Goal: Book appointment/travel/reservation

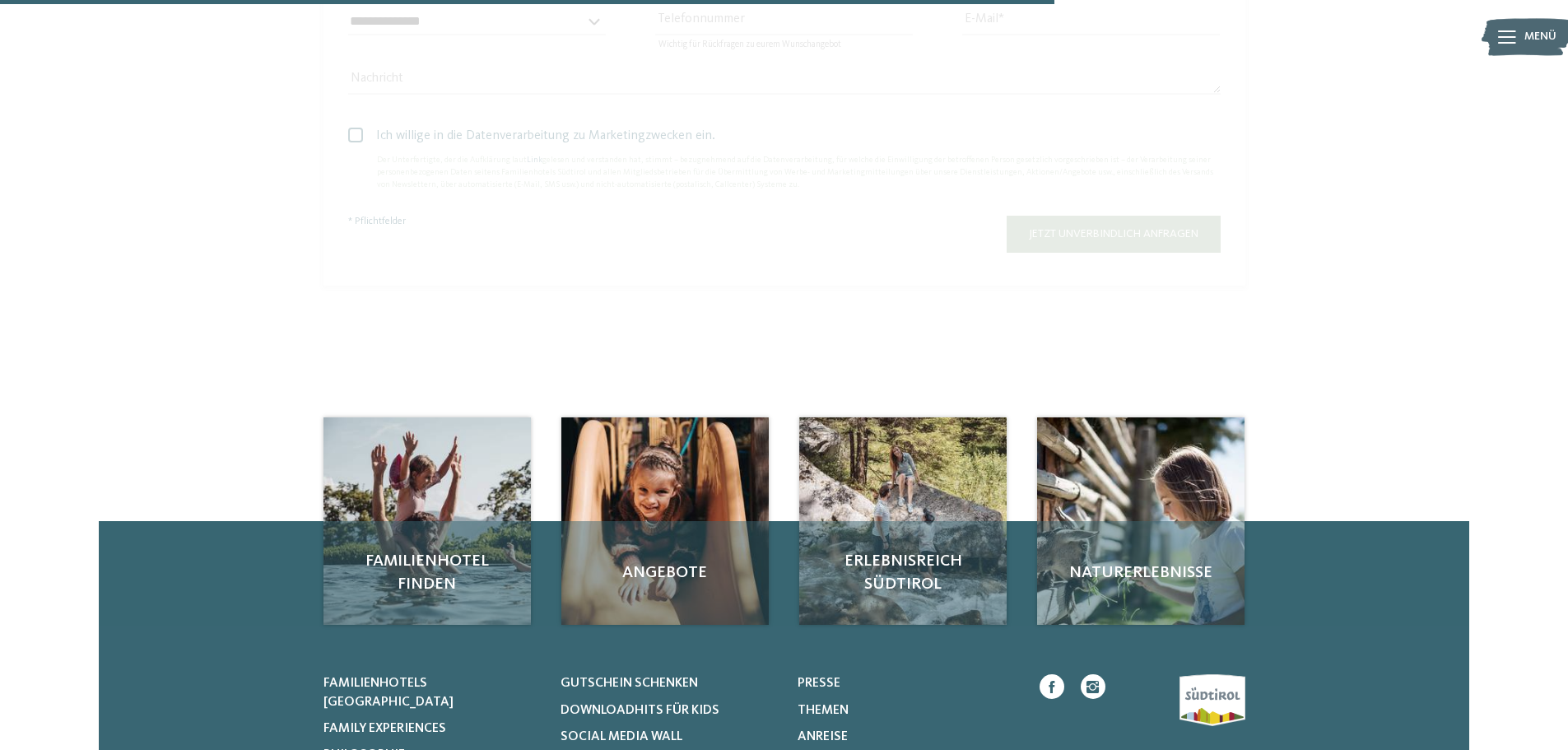
scroll to position [1070, 0]
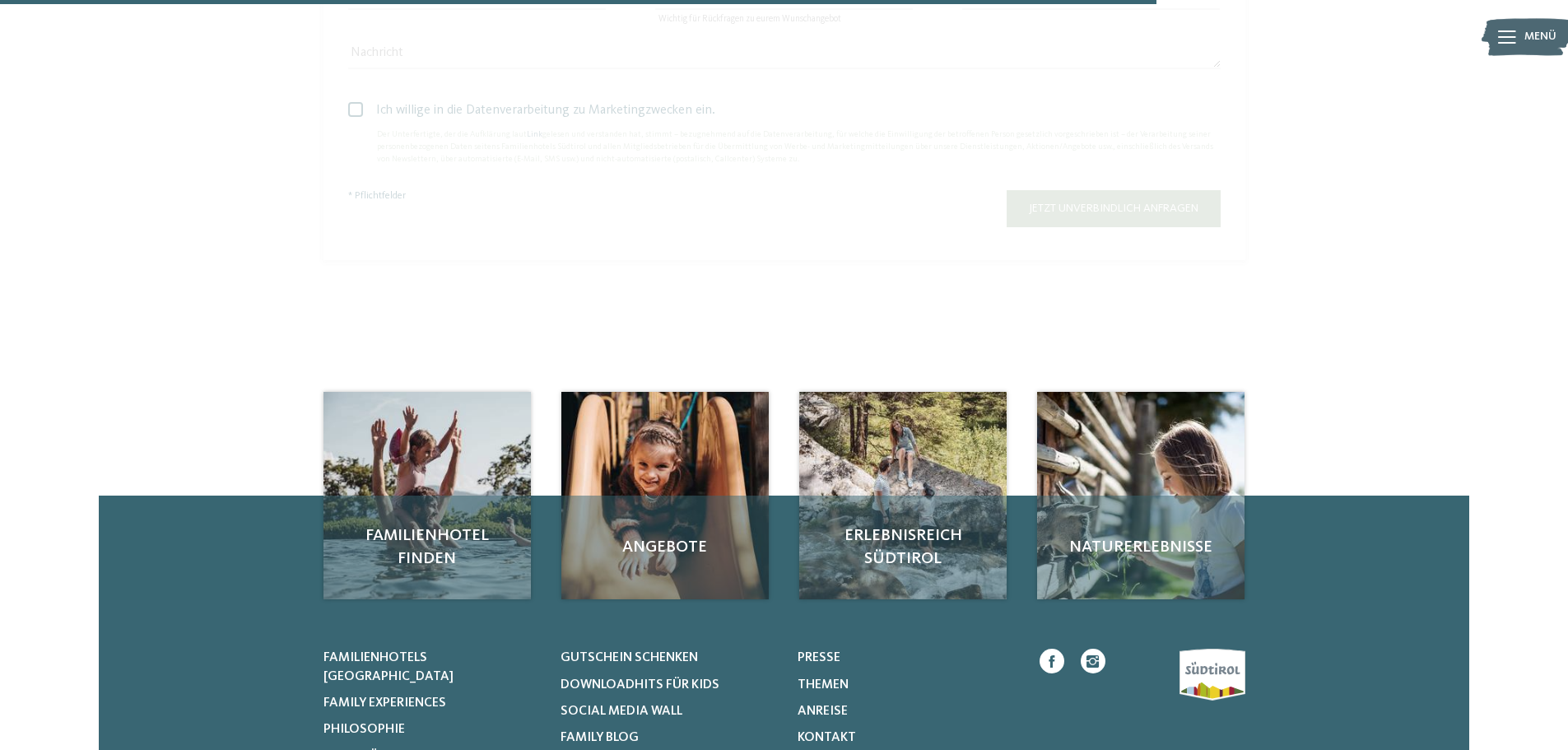
click at [1515, 41] on icon at bounding box center [1507, 37] width 18 height 13
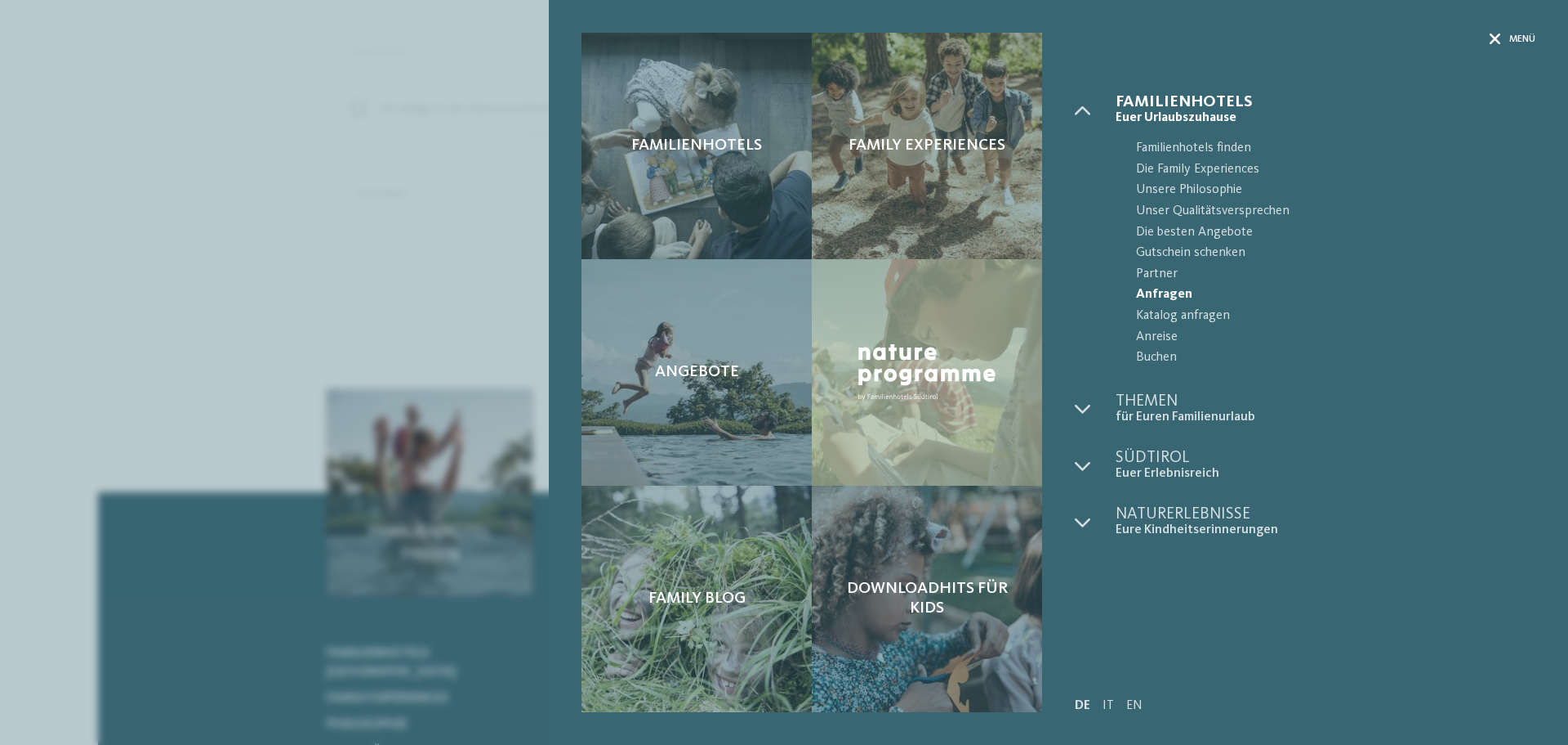
click at [1505, 41] on div "Menü" at bounding box center [1512, 40] width 46 height 14
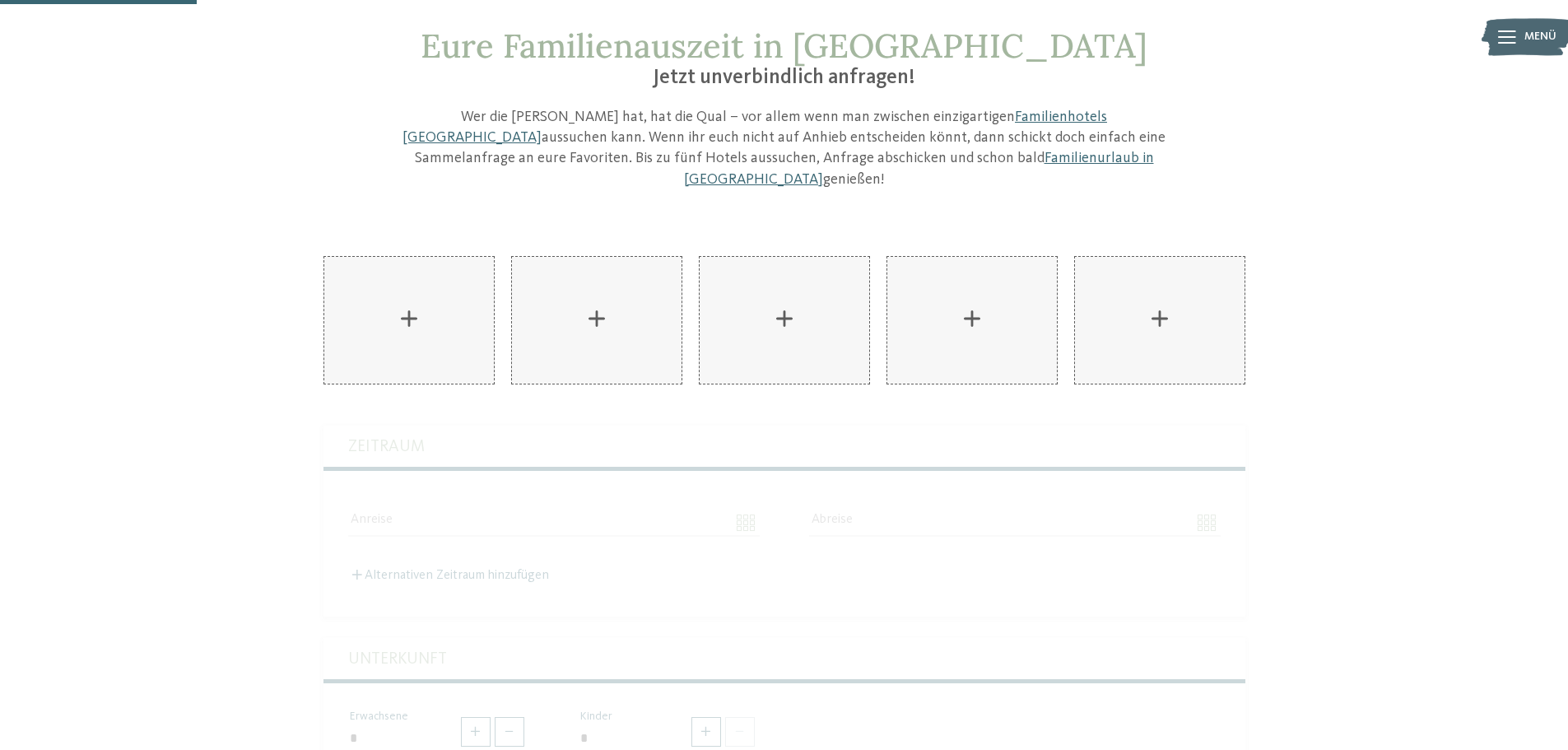
scroll to position [82, 0]
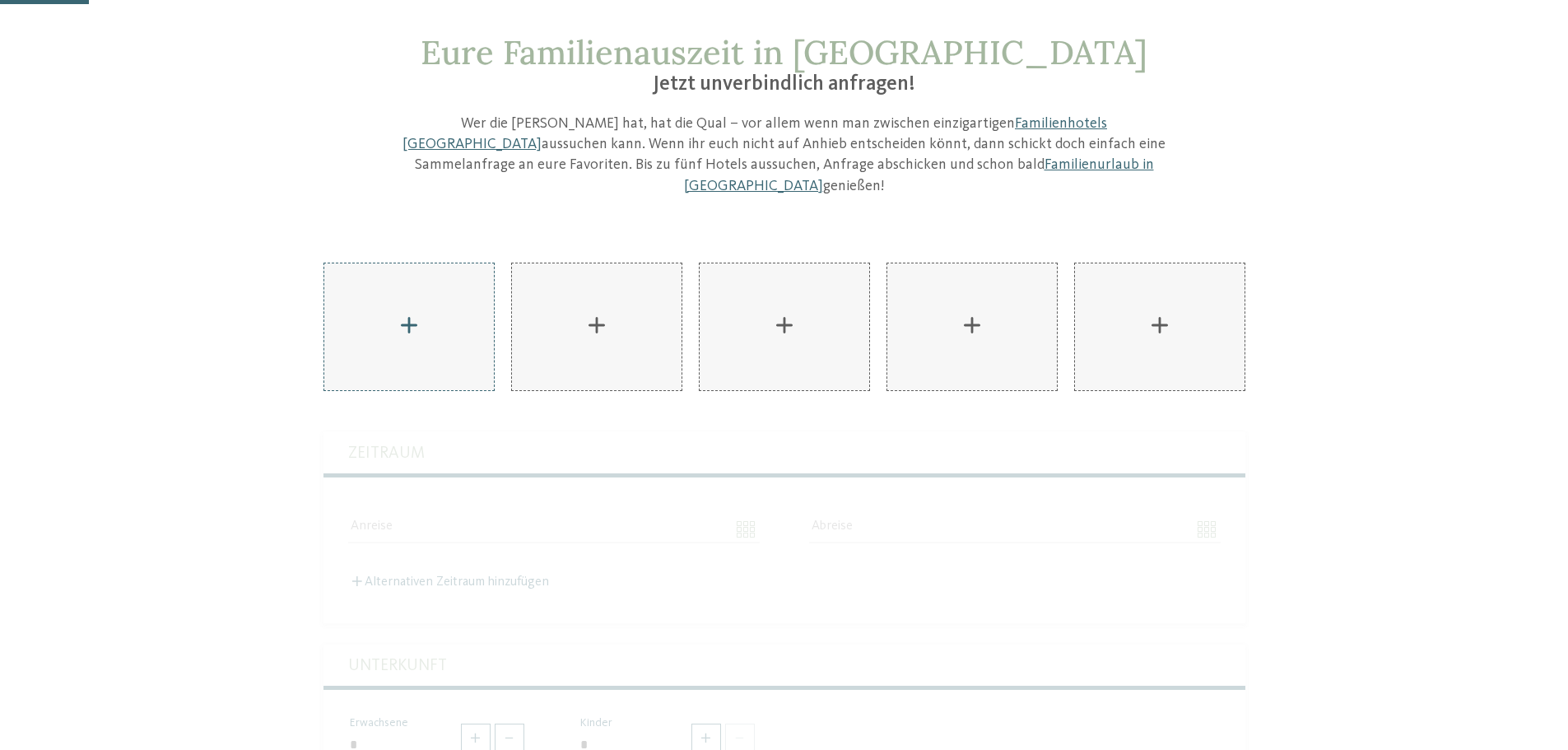
click at [410, 306] on div "AKI Family Resort PLOSE hinzufügen" at bounding box center [409, 326] width 170 height 127
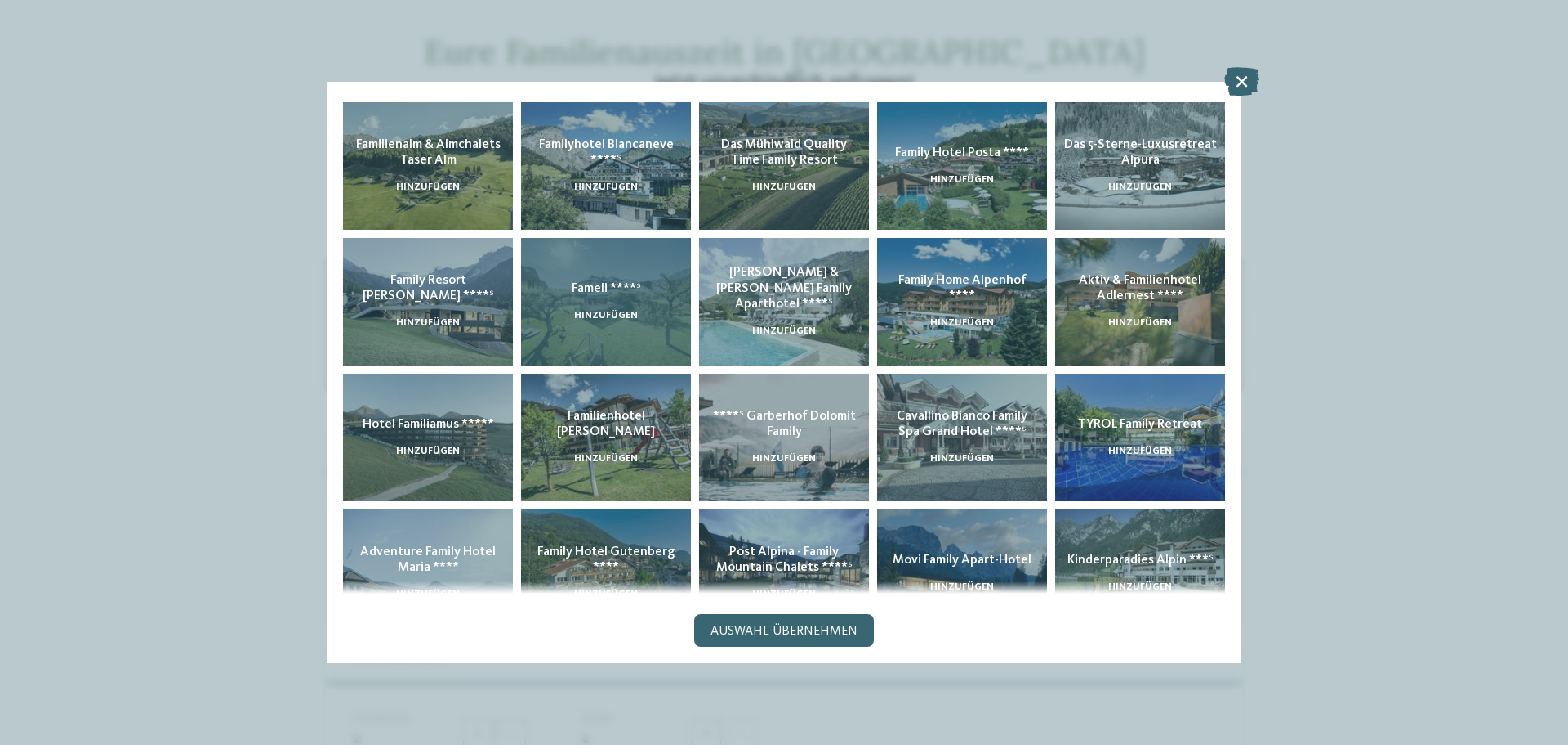
click at [583, 300] on div "Fameli ****ˢ hinzufügen" at bounding box center [607, 301] width 170 height 128
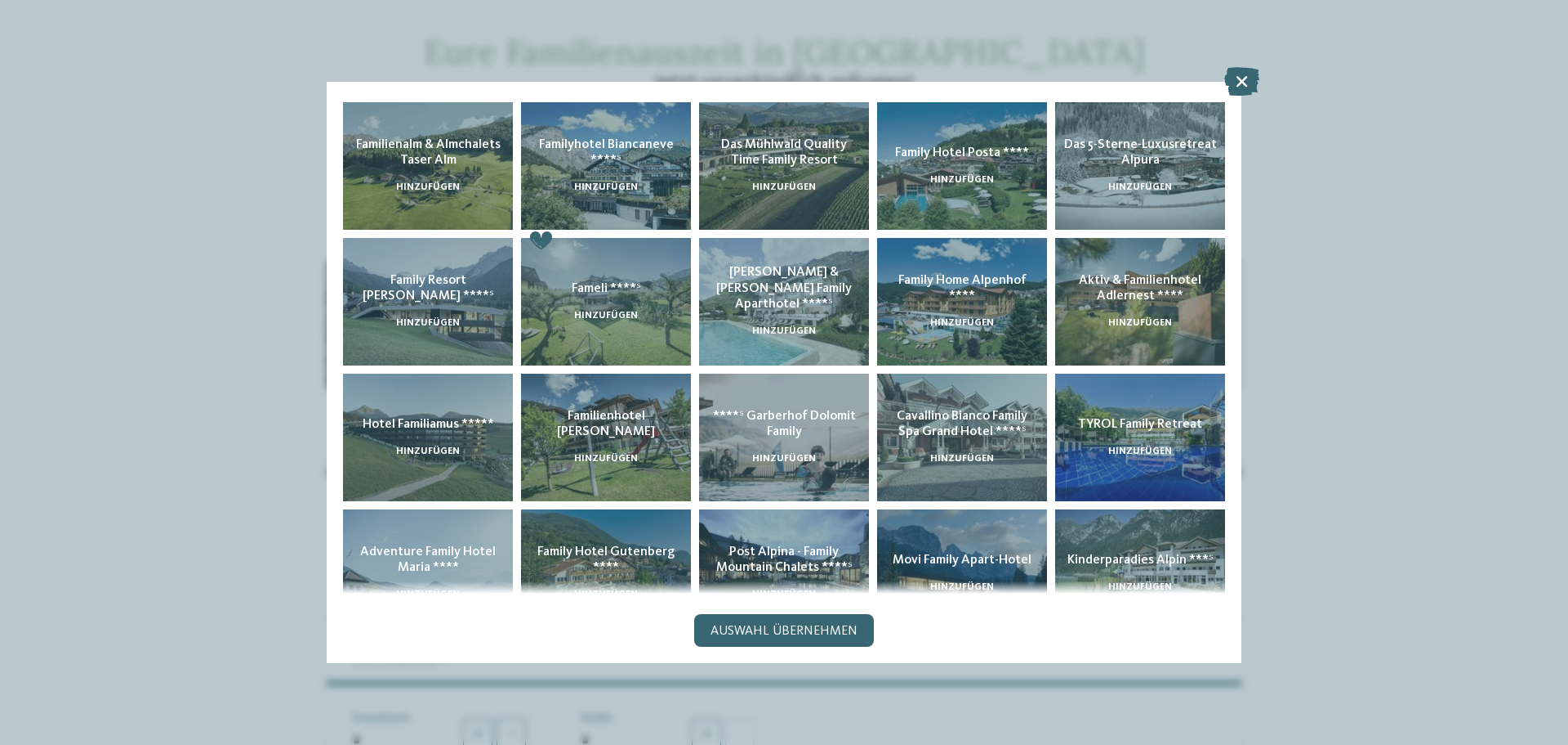
drag, startPoint x: 745, startPoint y: 639, endPoint x: 726, endPoint y: 626, distance: 23.0
click at [745, 638] on div "Auswahl übernehmen" at bounding box center [784, 630] width 180 height 33
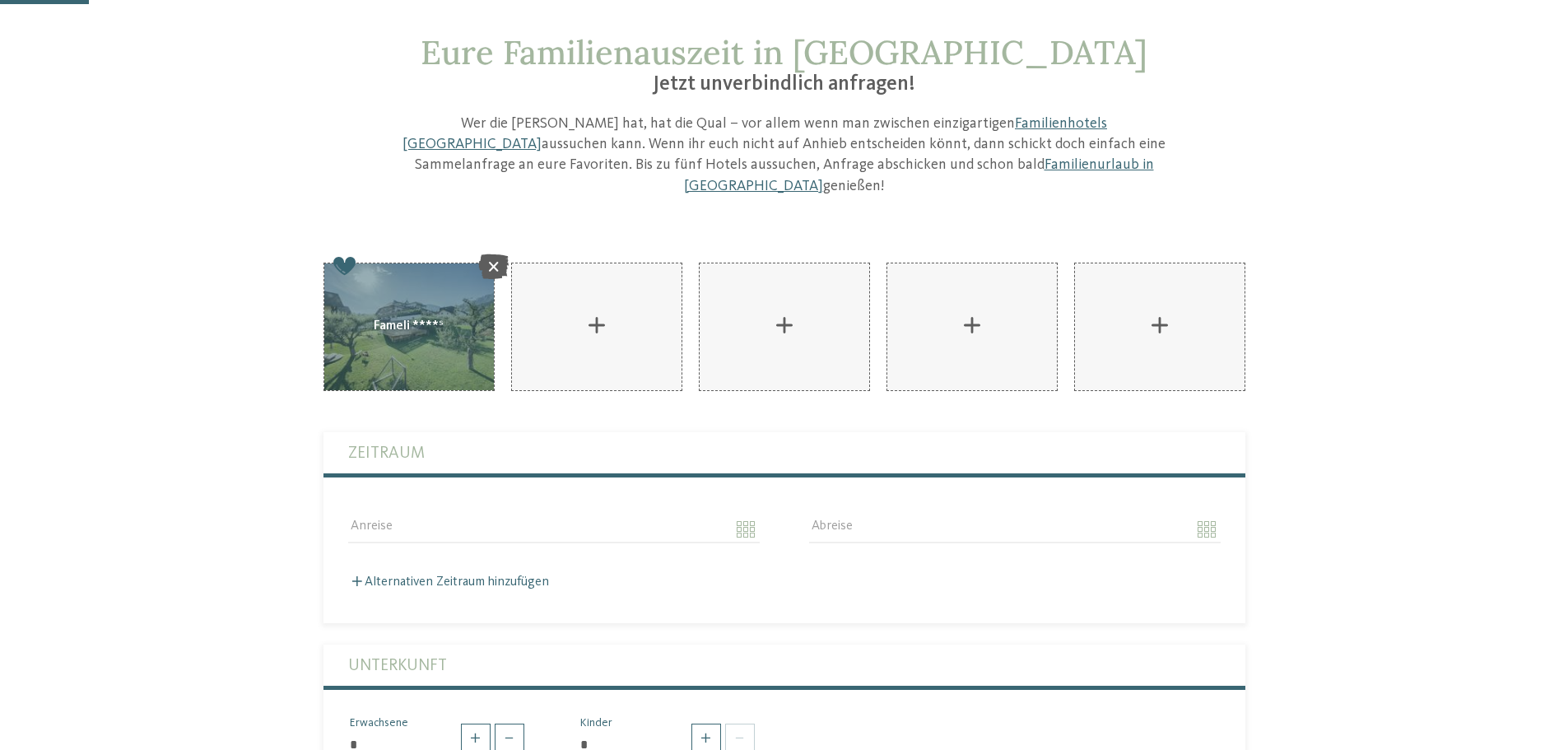
click at [465, 432] on label "Zeitraum" at bounding box center [784, 452] width 873 height 41
click at [596, 281] on div "AKI Family Resort PLOSE hinzufügen" at bounding box center [597, 326] width 170 height 127
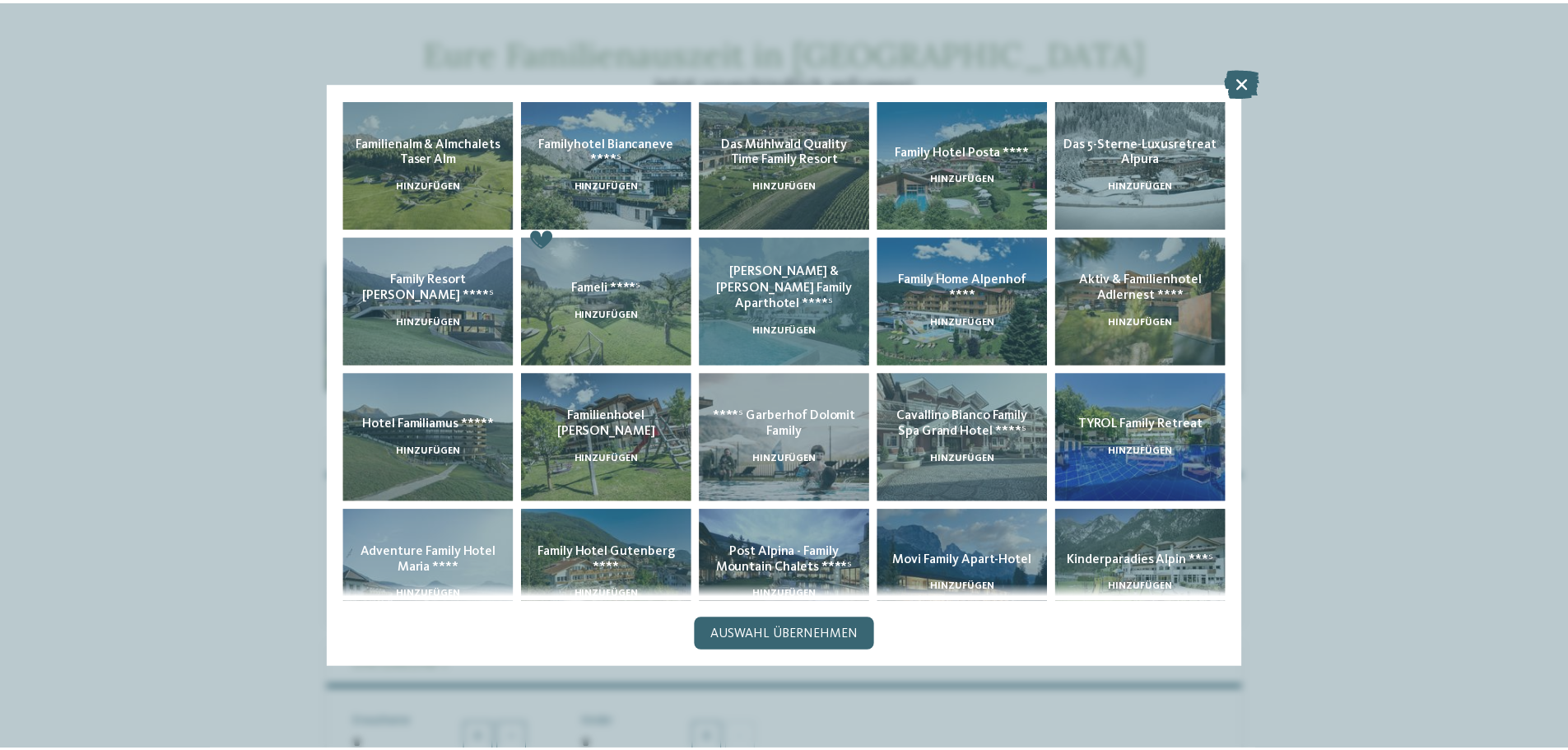
scroll to position [0, 0]
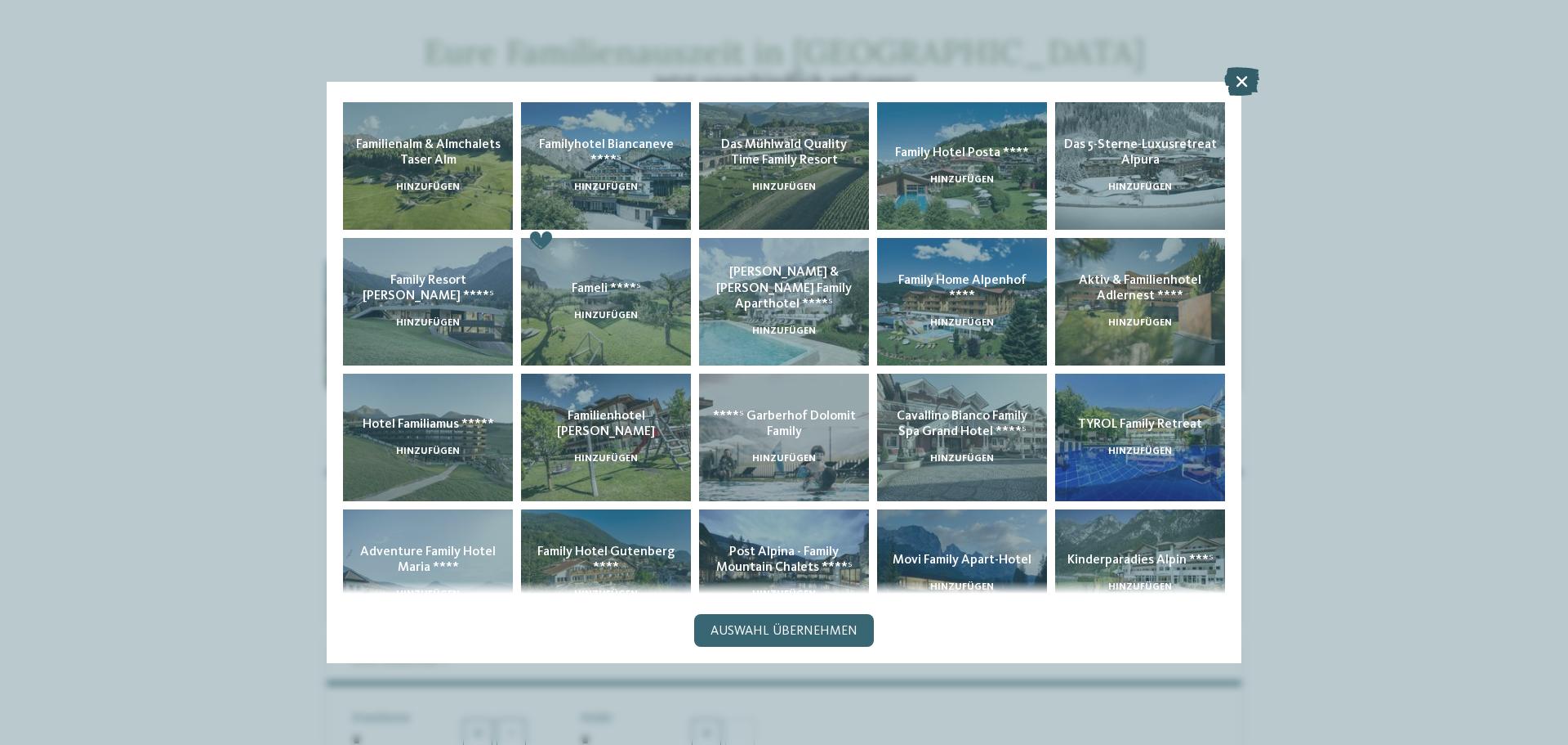
click at [1242, 72] on icon at bounding box center [1242, 81] width 35 height 29
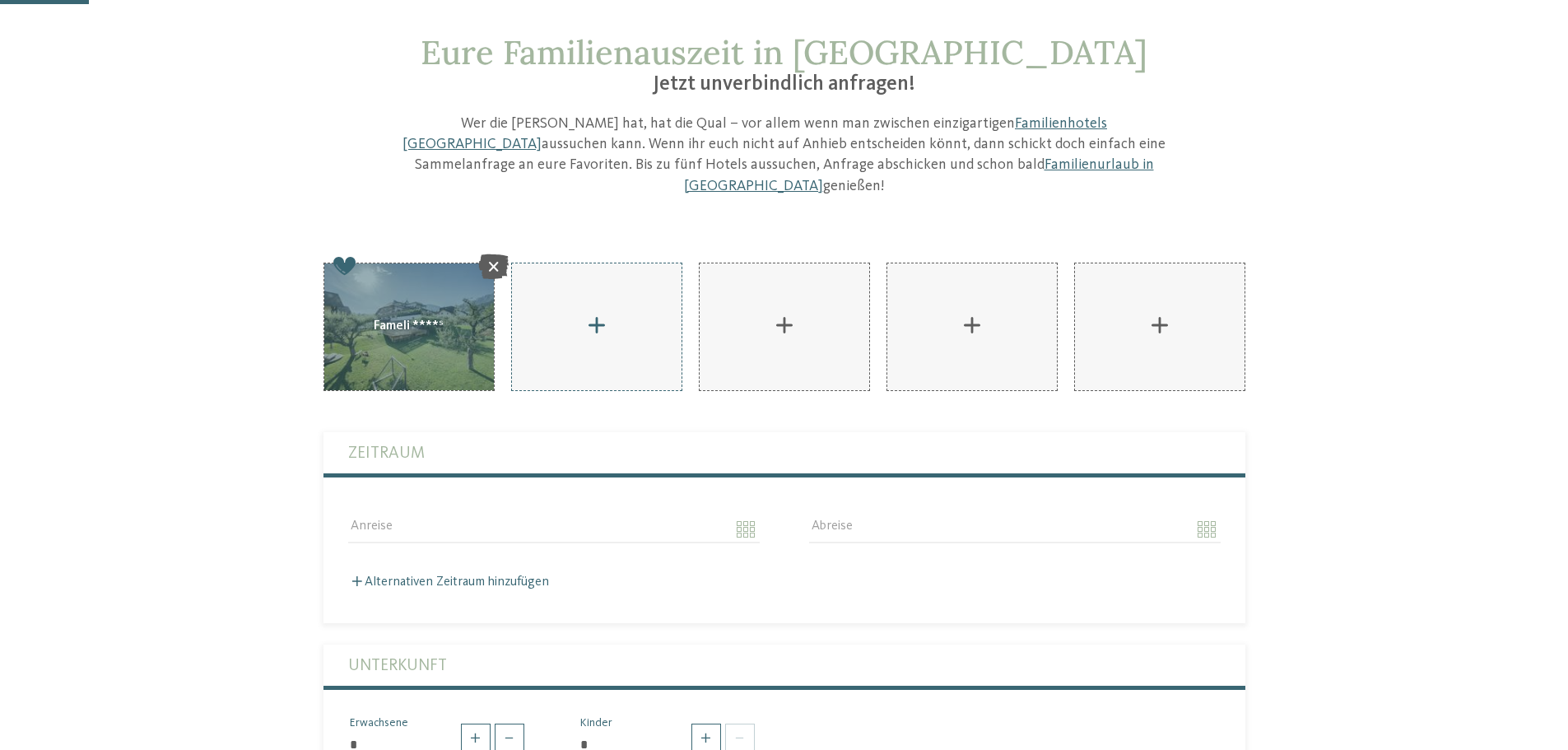
click at [515, 333] on div "AKI Family Resort PLOSE hinzufügen" at bounding box center [597, 326] width 170 height 127
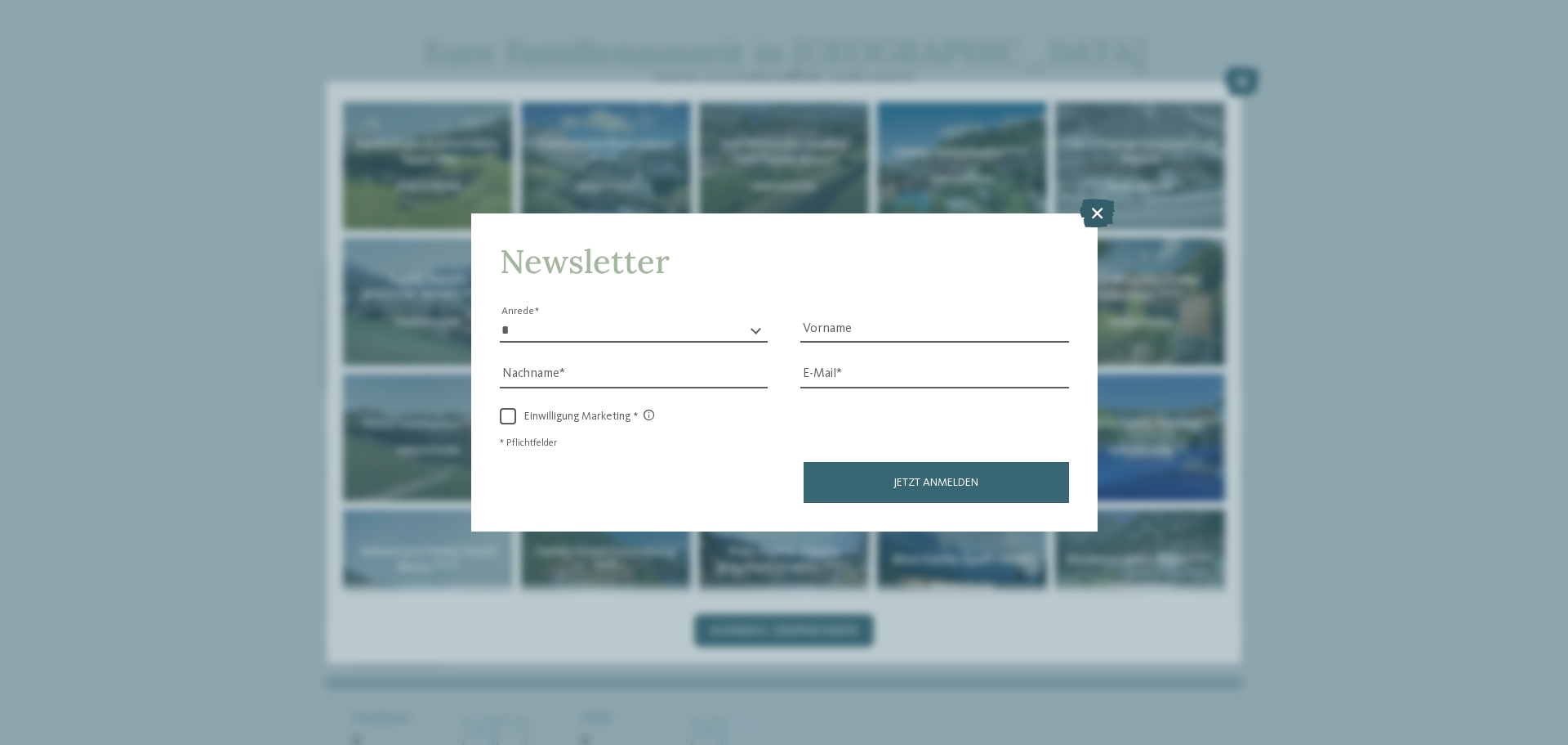
click at [1100, 219] on icon at bounding box center [1097, 213] width 35 height 29
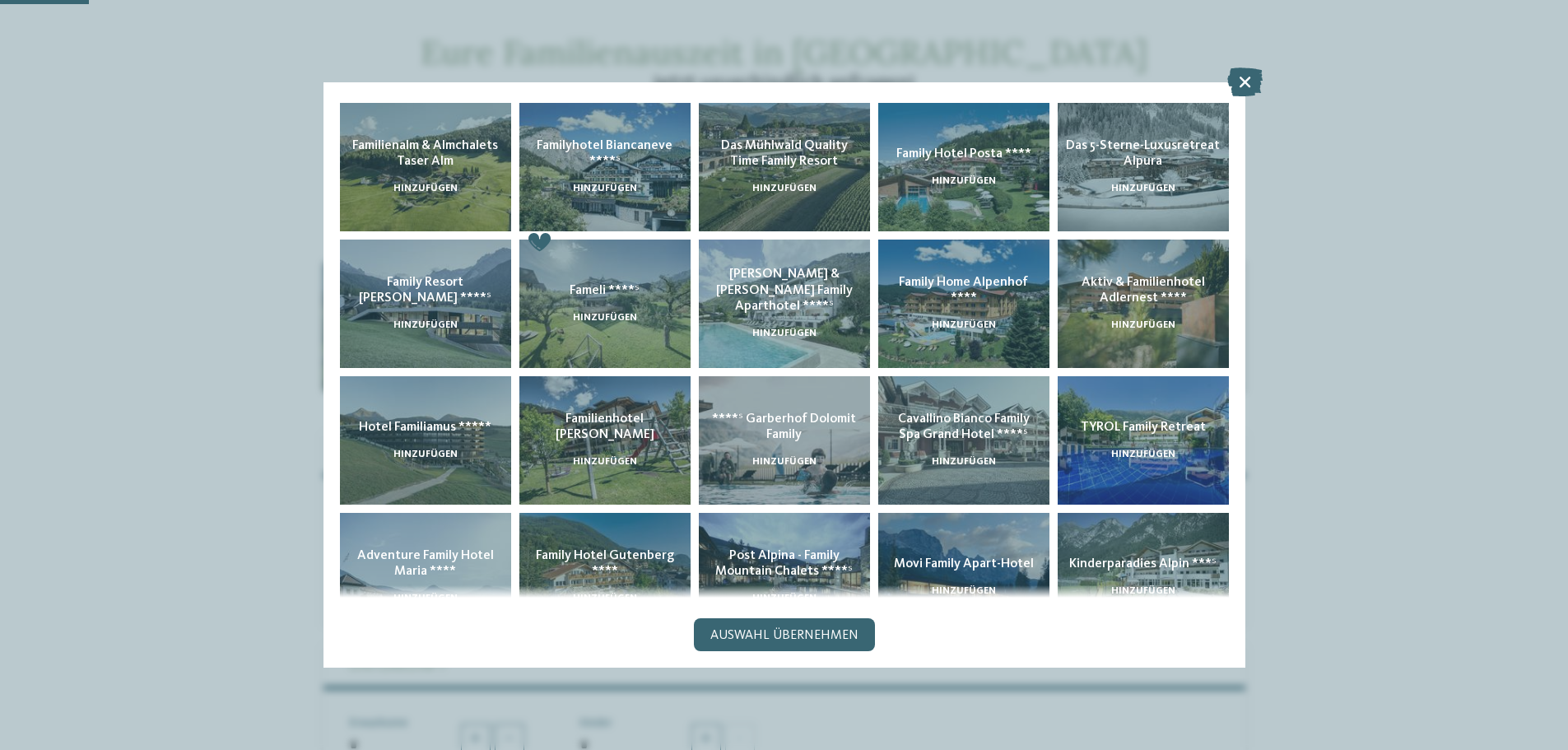
drag, startPoint x: 1253, startPoint y: 77, endPoint x: 1248, endPoint y: 86, distance: 10.3
click at [1253, 77] on icon at bounding box center [1245, 81] width 35 height 29
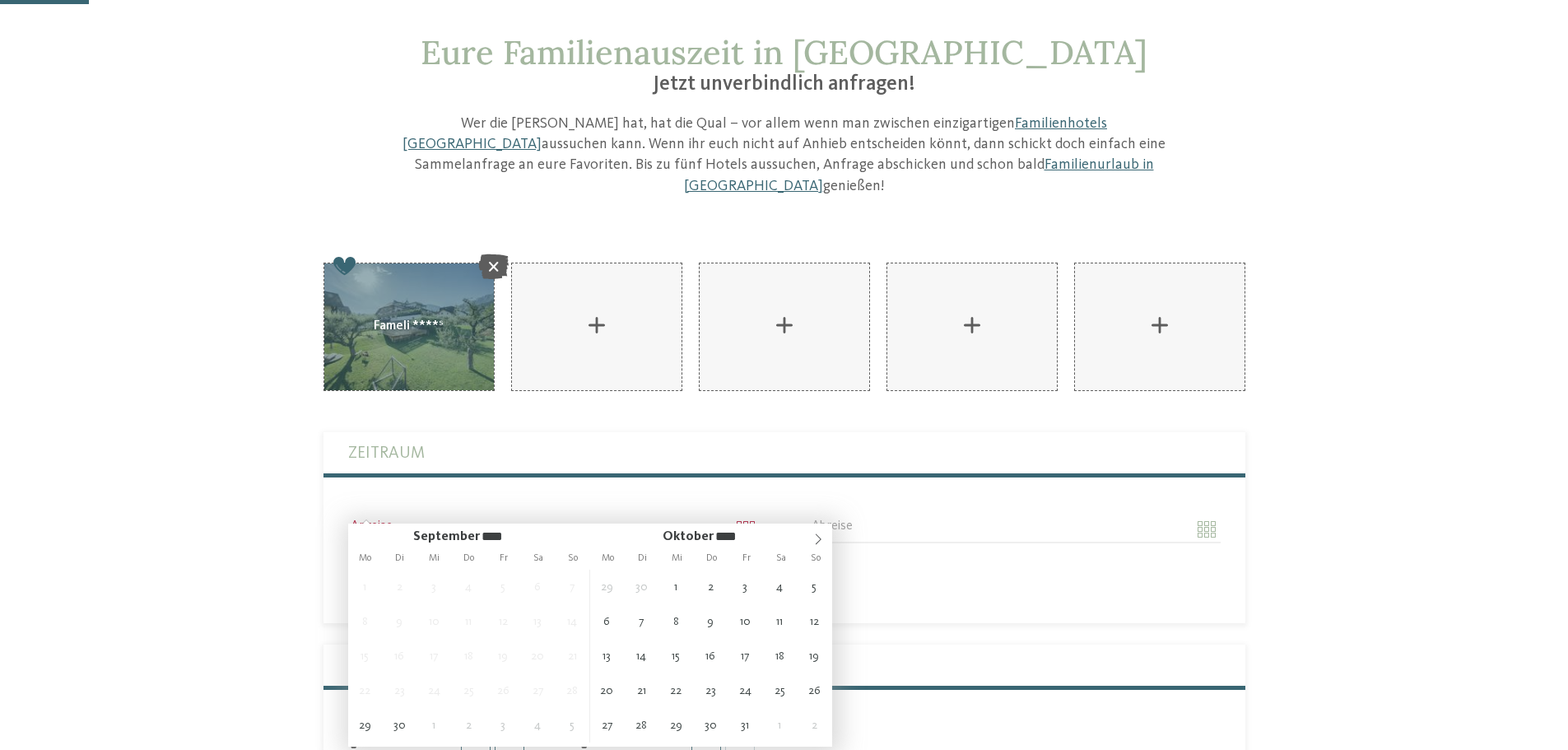
click at [225, 430] on div "AKI Family Resort PLOSE hinzufügen" at bounding box center [784, 754] width 1119 height 985
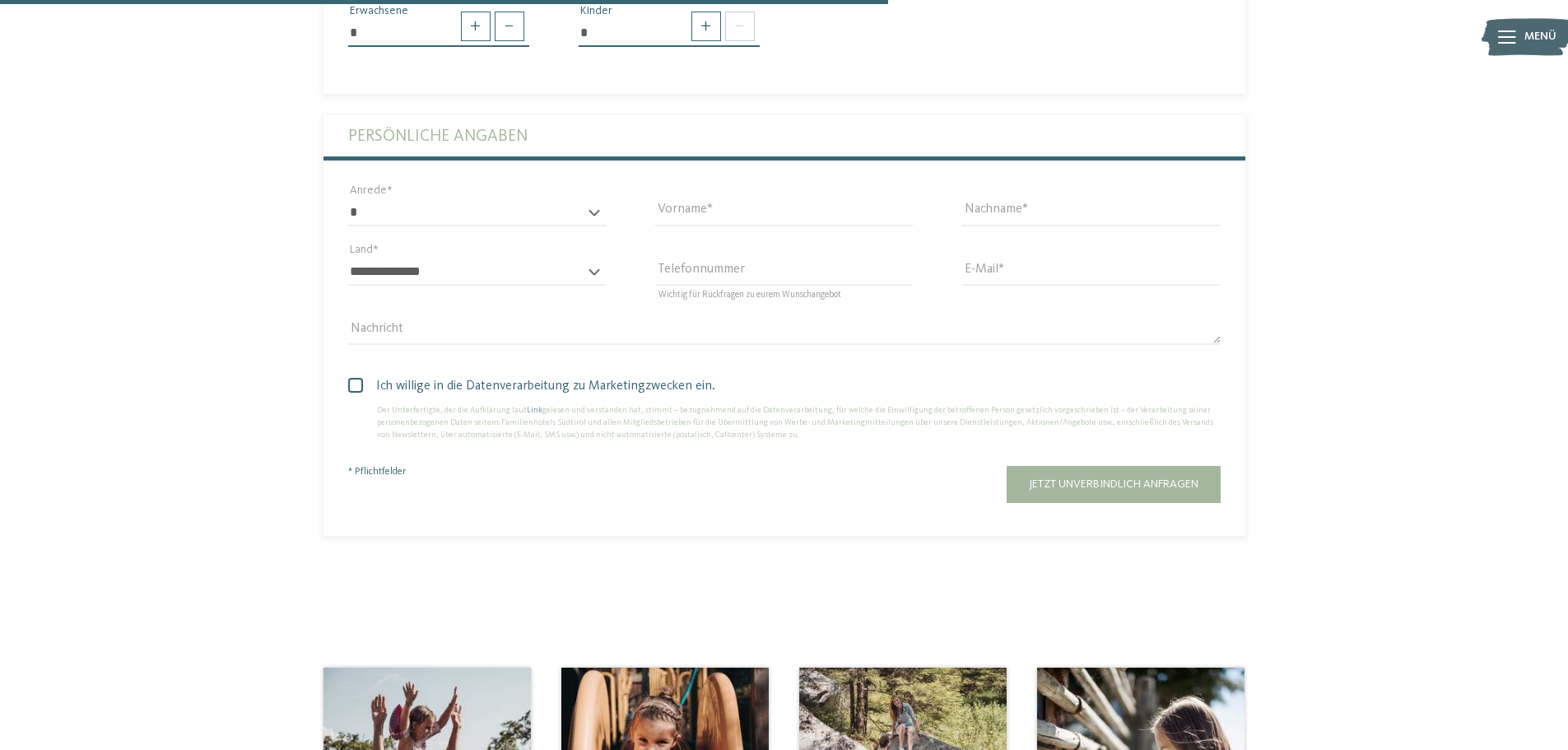
scroll to position [823, 0]
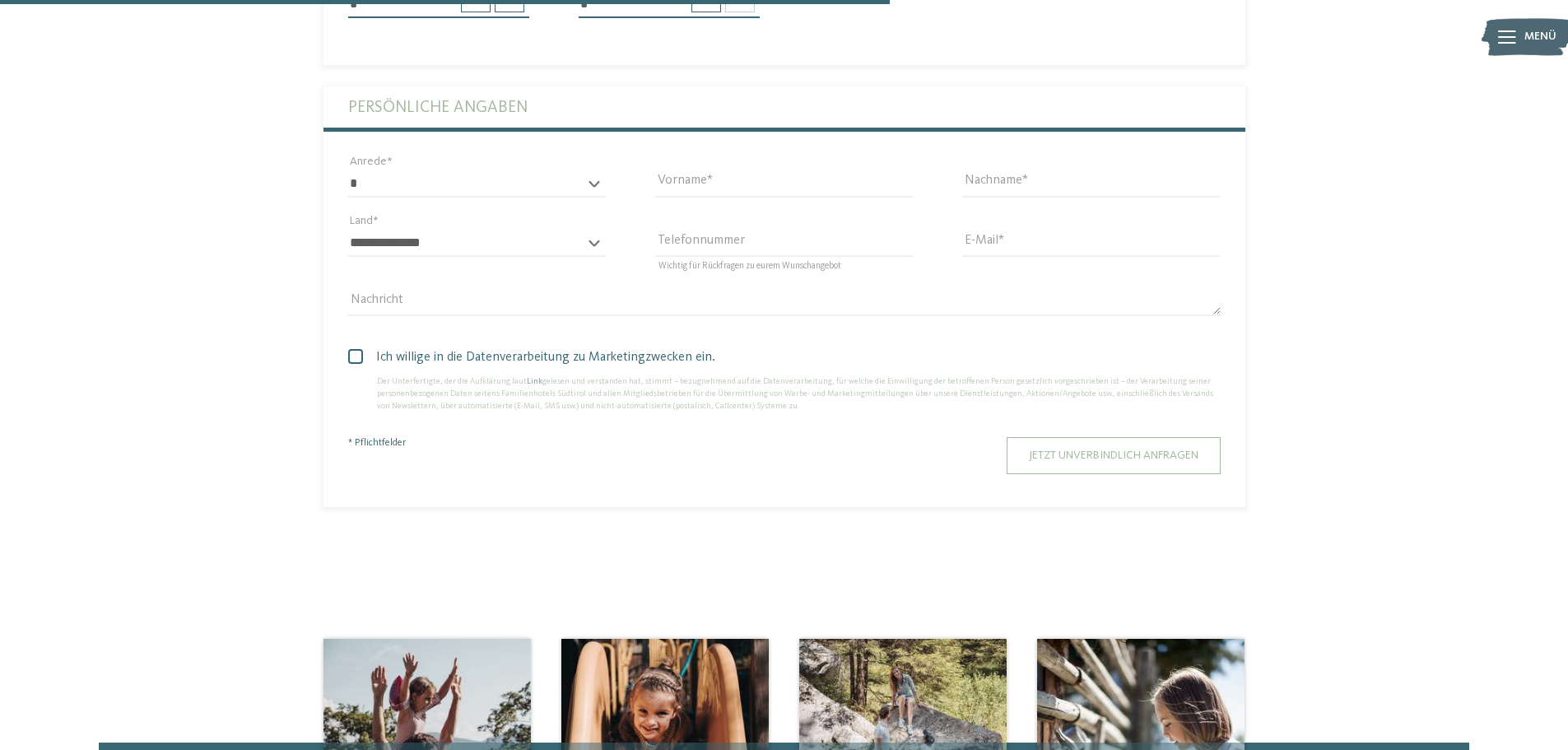
click at [1077, 449] on span "Jetzt unverbindlich anfragen" at bounding box center [1114, 455] width 170 height 11
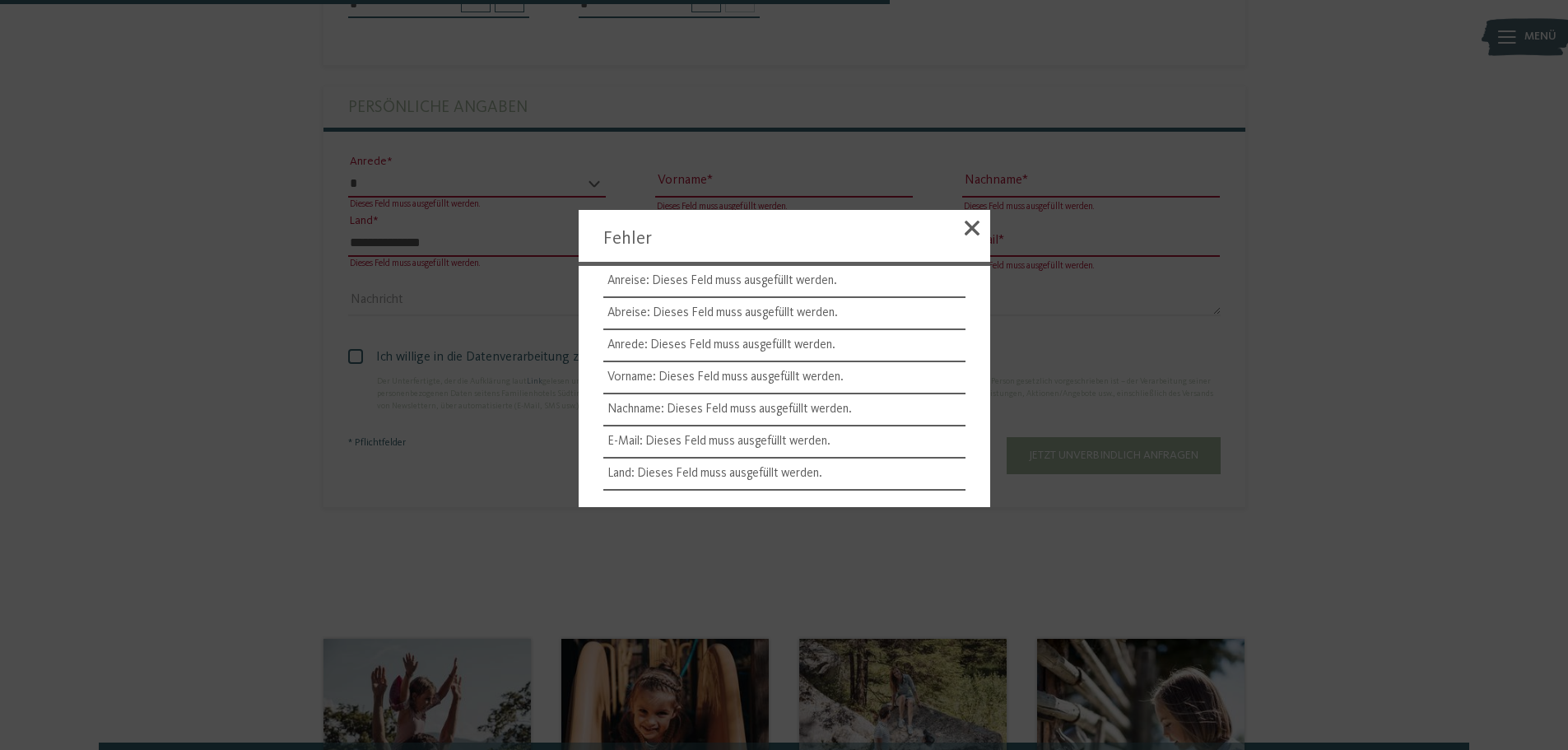
click at [966, 232] on span at bounding box center [972, 227] width 15 height 15
